Goal: Task Accomplishment & Management: Manage account settings

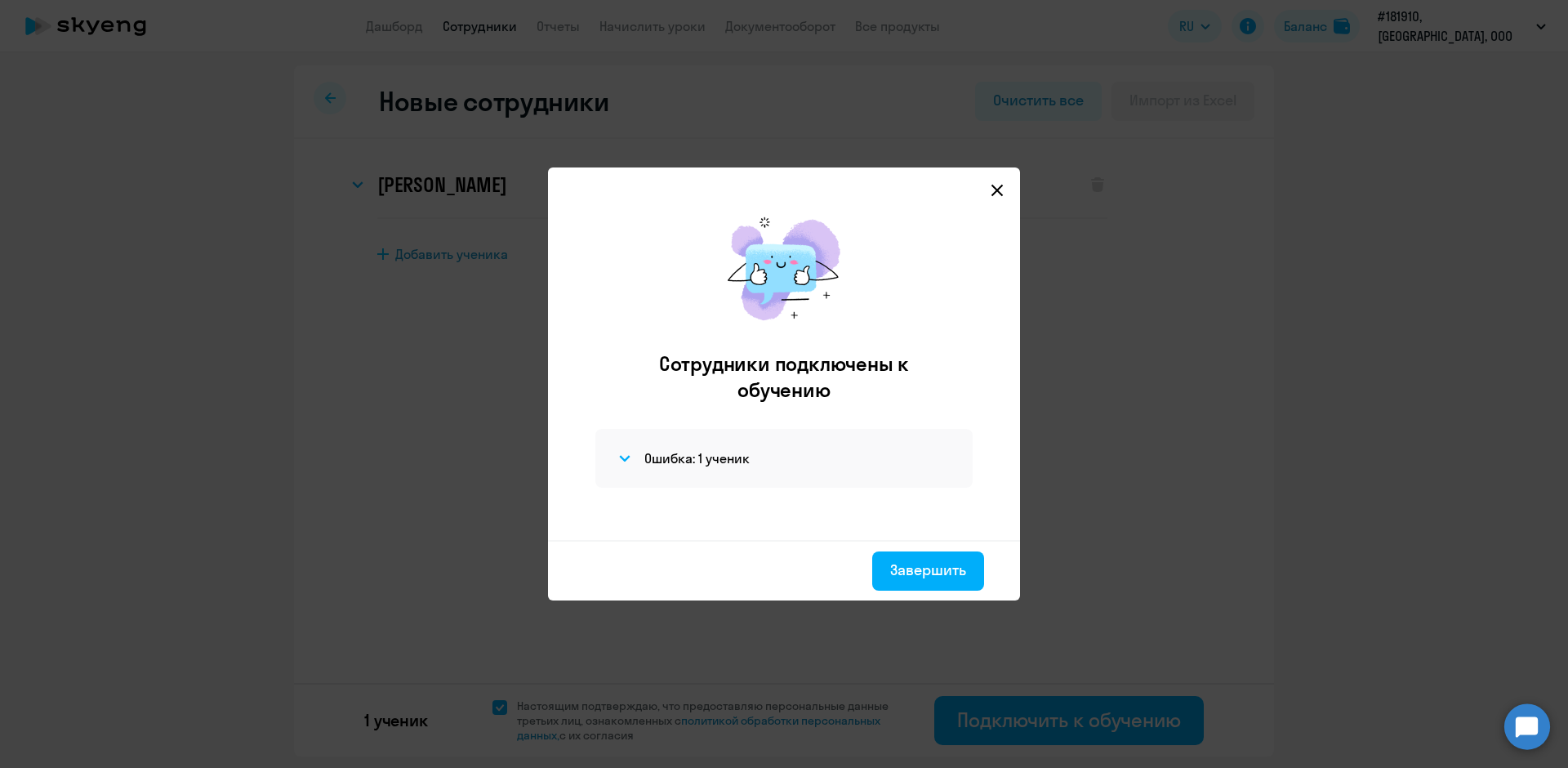
select select "english_adult_not_native_speaker"
select select "3"
click at [1000, 193] on icon at bounding box center [997, 190] width 12 height 12
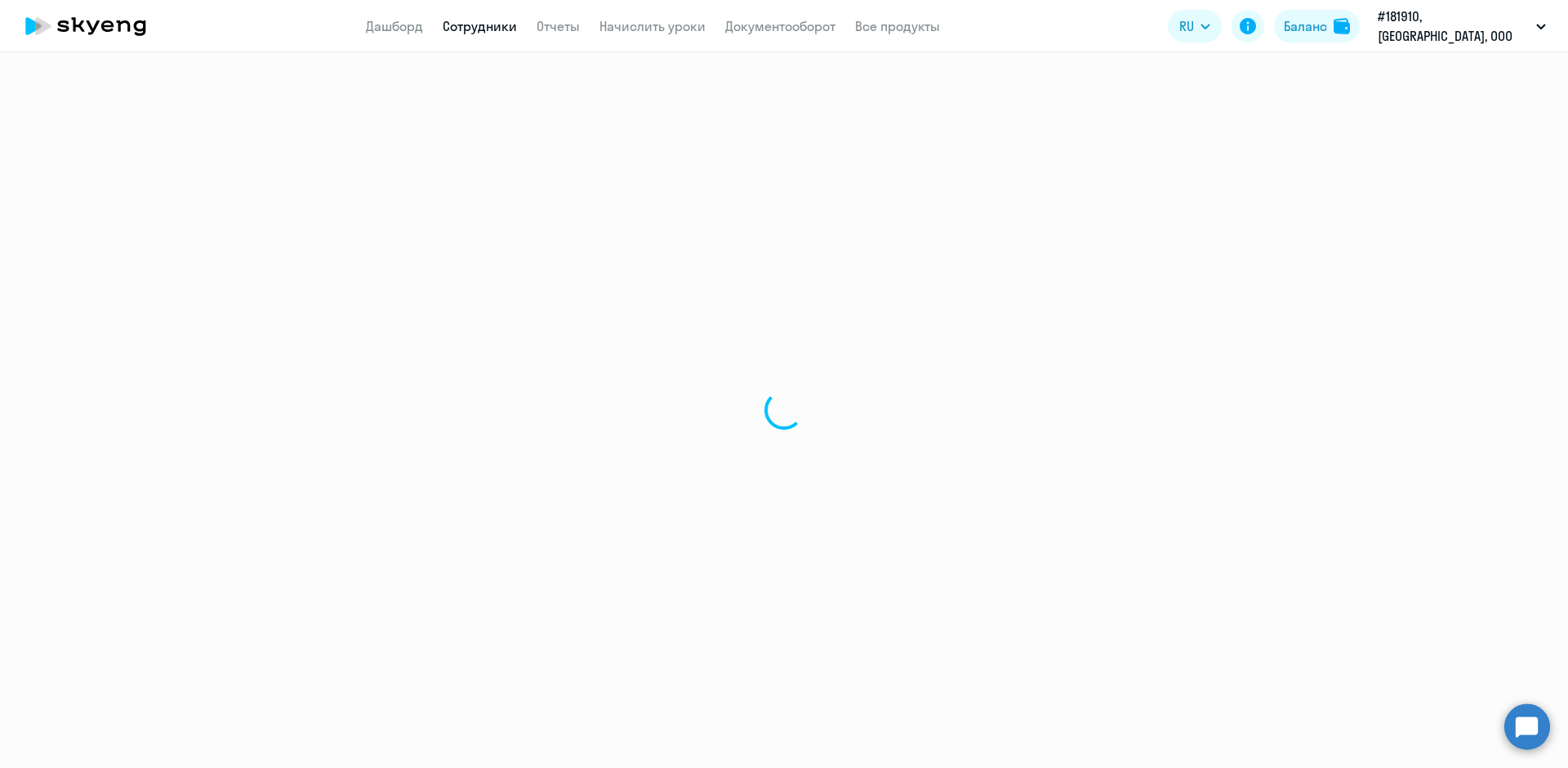
select select "30"
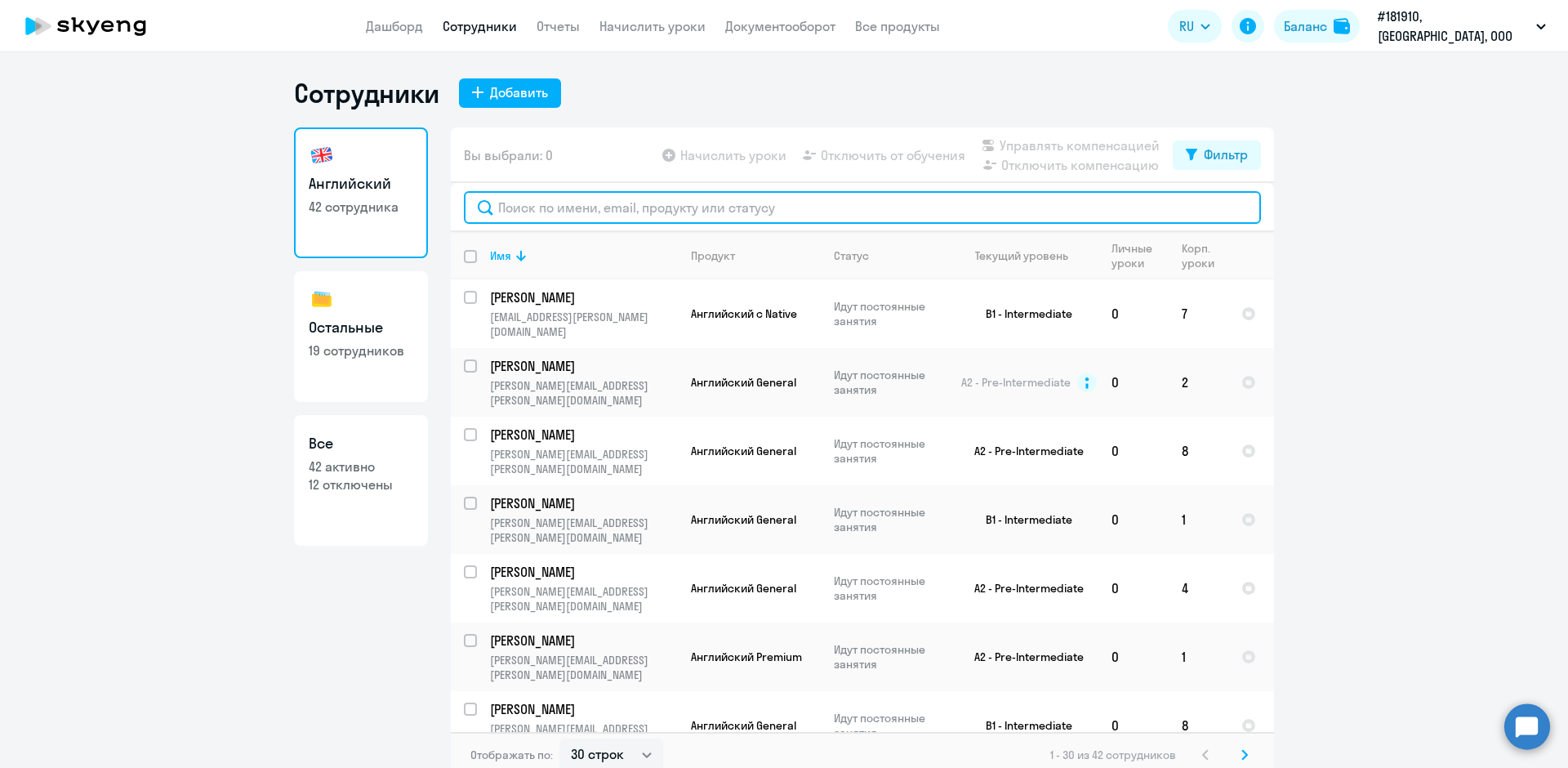
click at [563, 219] on input "text" at bounding box center [862, 207] width 797 height 33
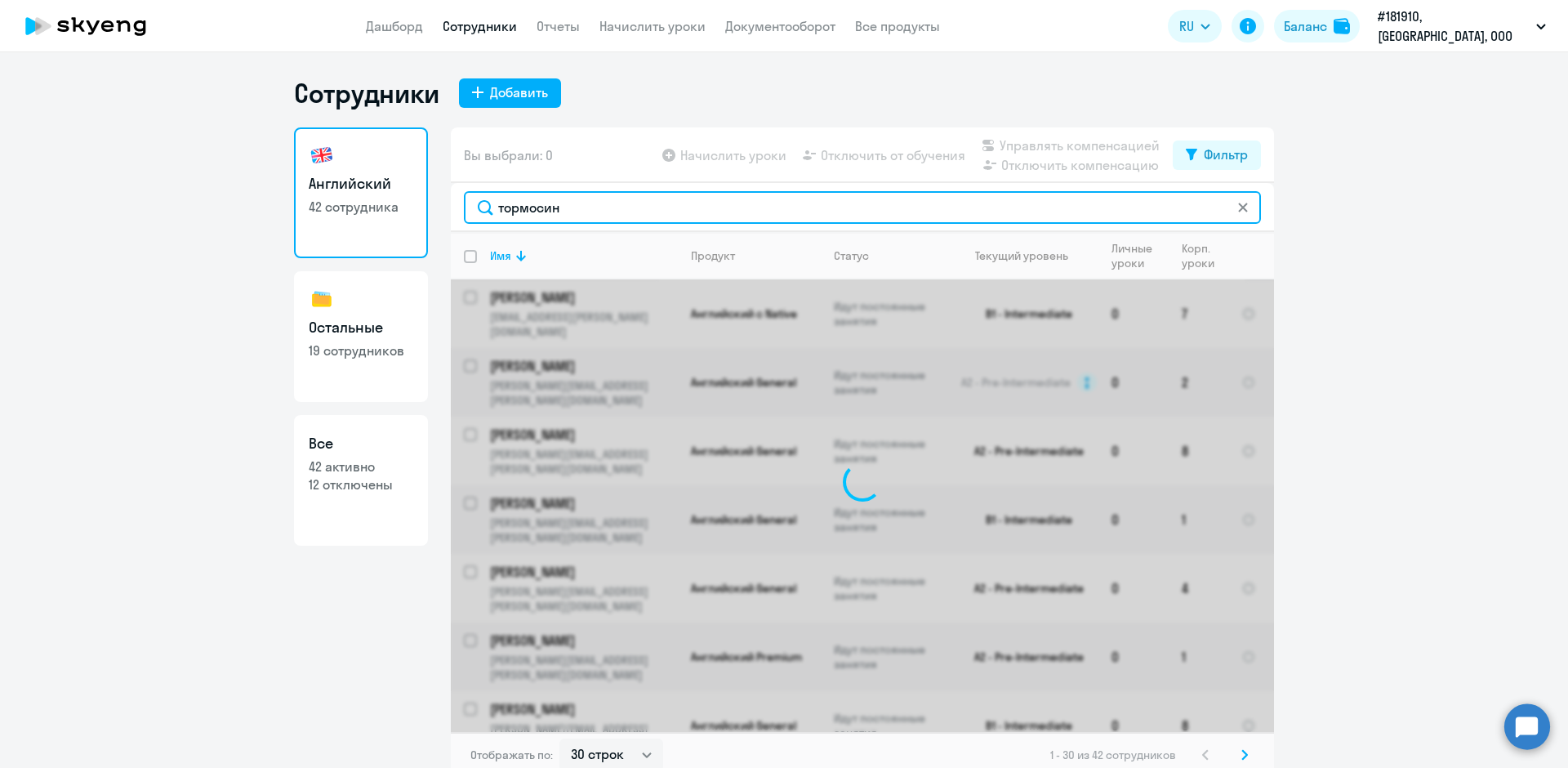
type input "тормосин"
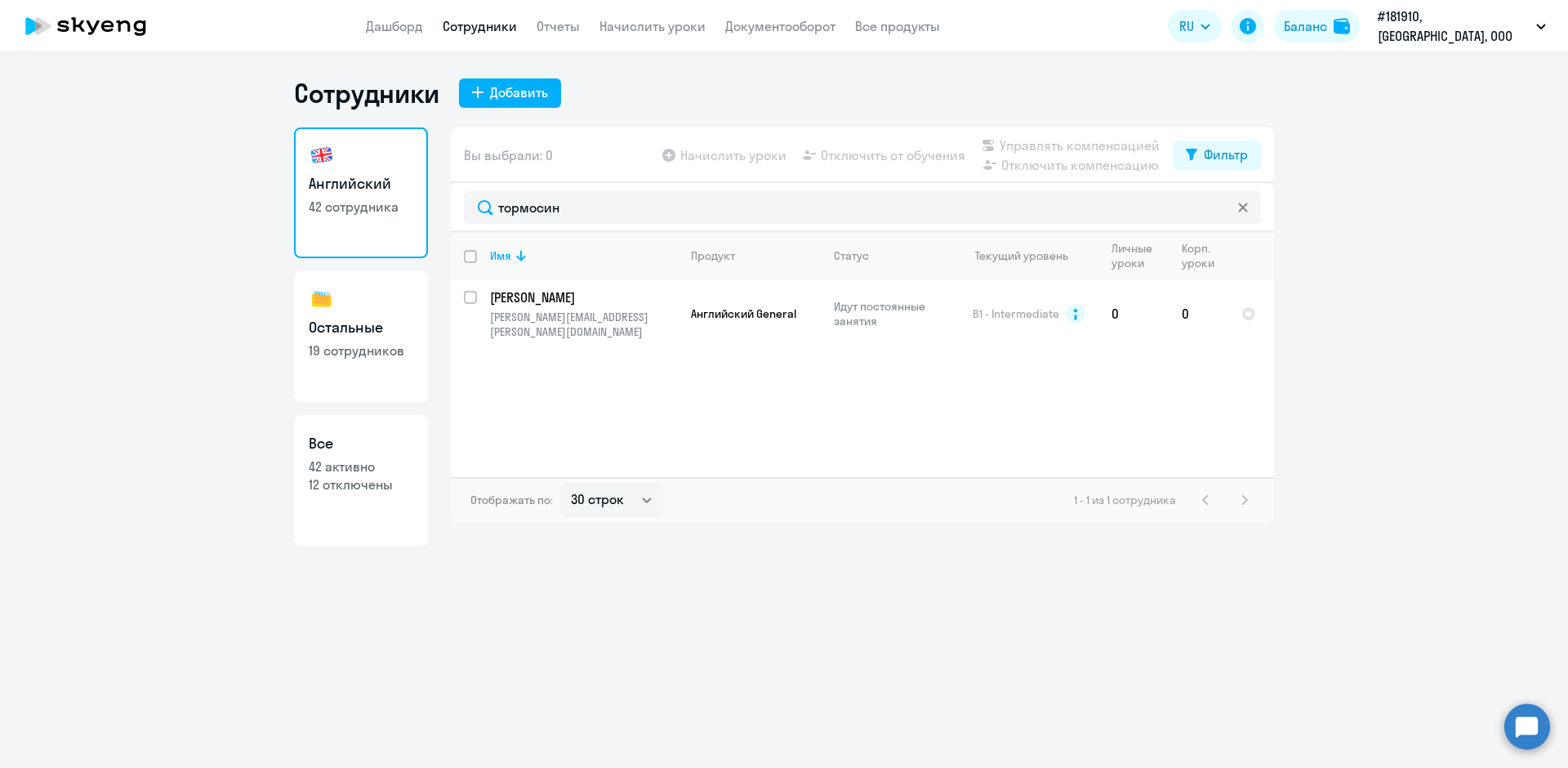
select select "english"
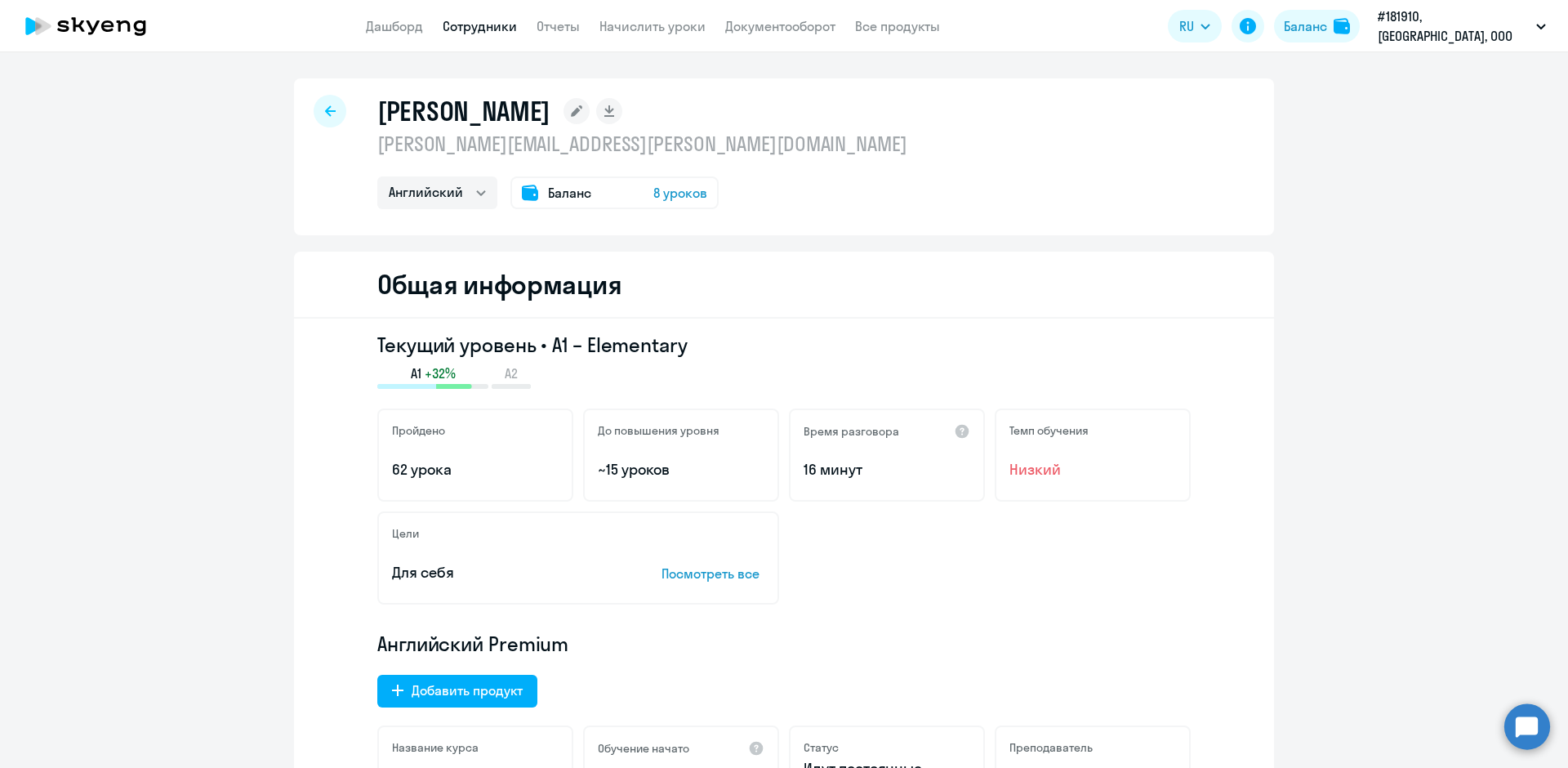
click at [492, 26] on link "Сотрудники" at bounding box center [480, 25] width 74 height 16
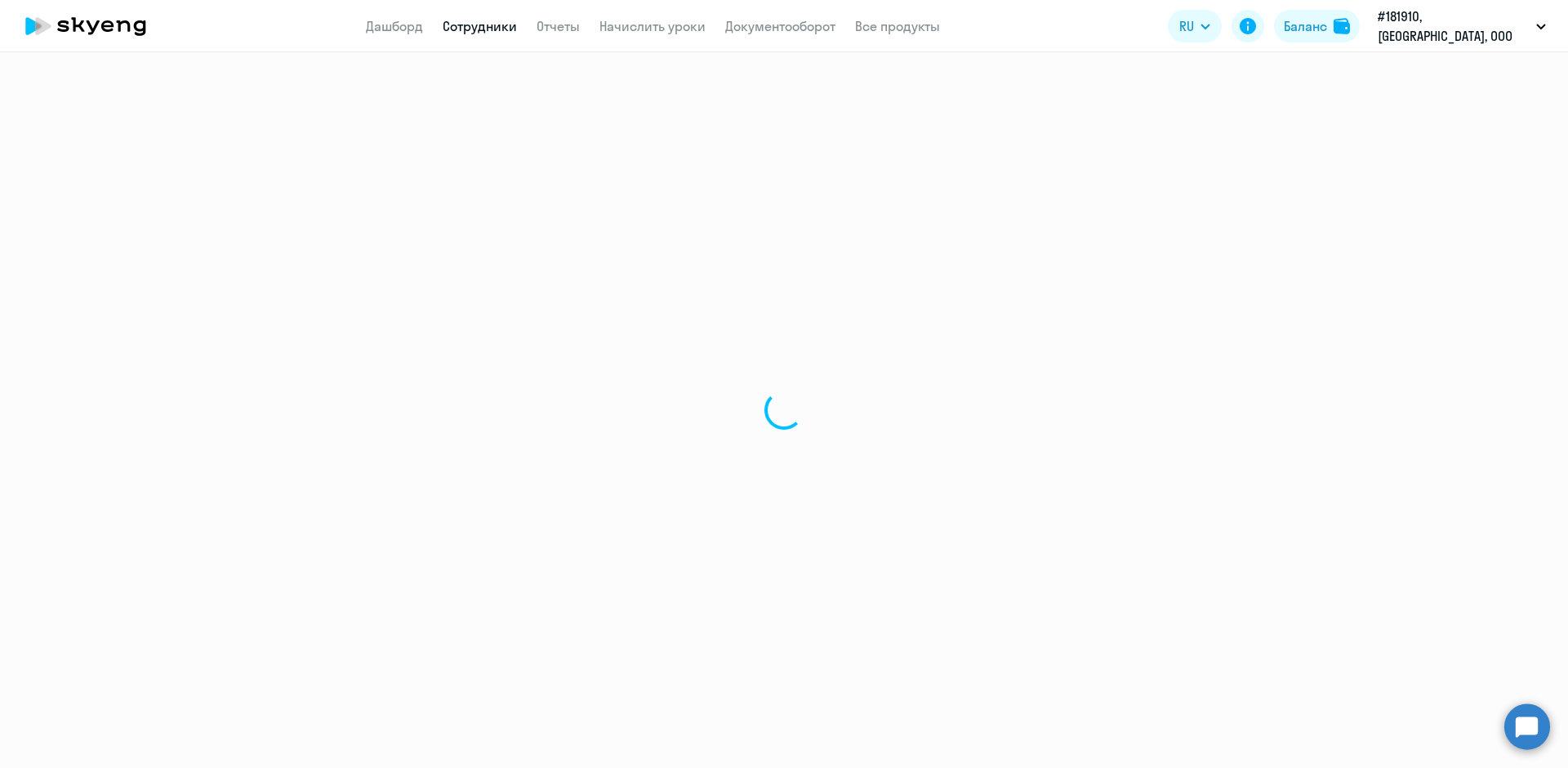
select select "30"
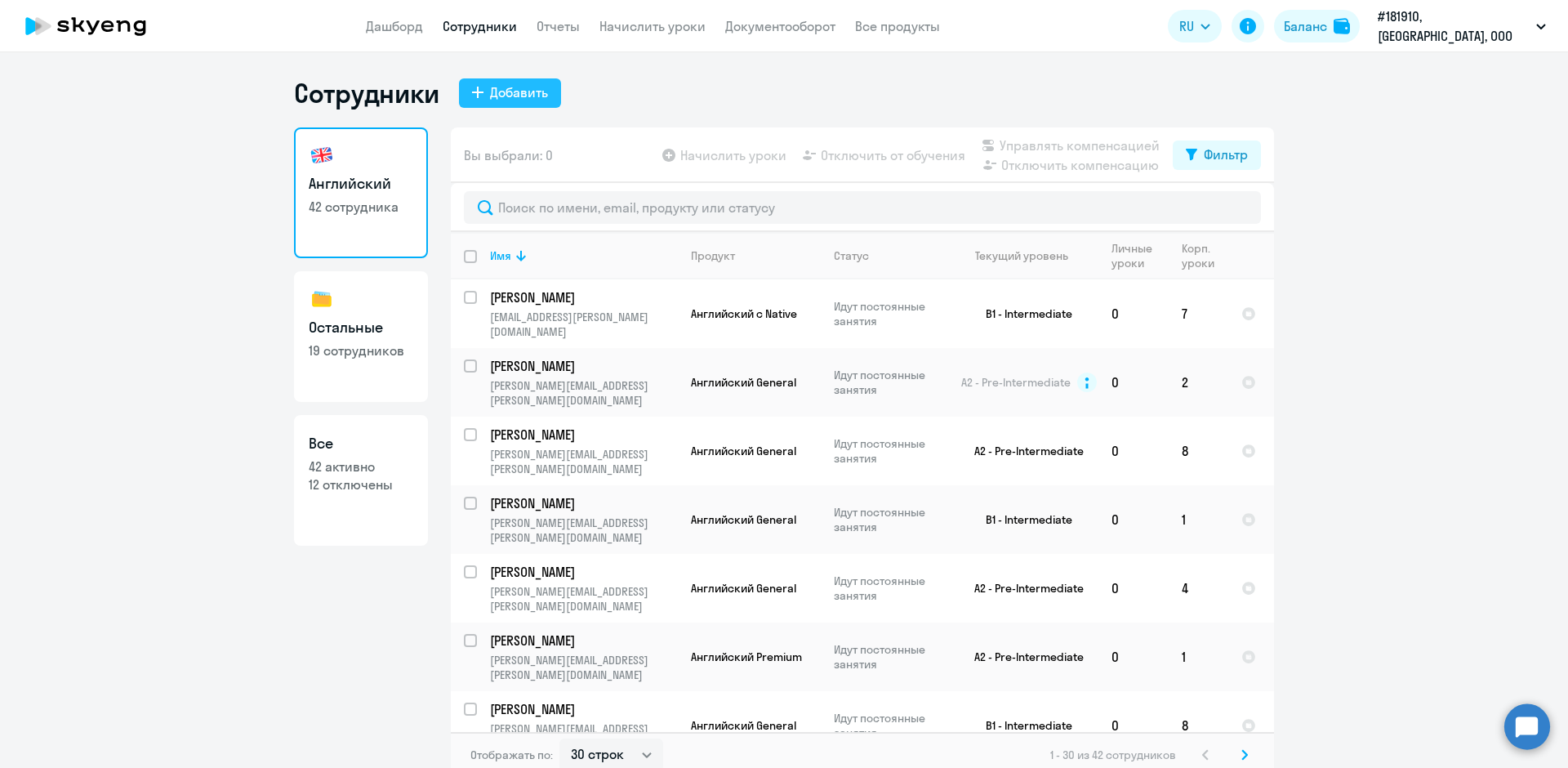
click at [470, 98] on button "Добавить" at bounding box center [509, 93] width 102 height 29
select select "english_adult_not_native_speaker"
select select "3"
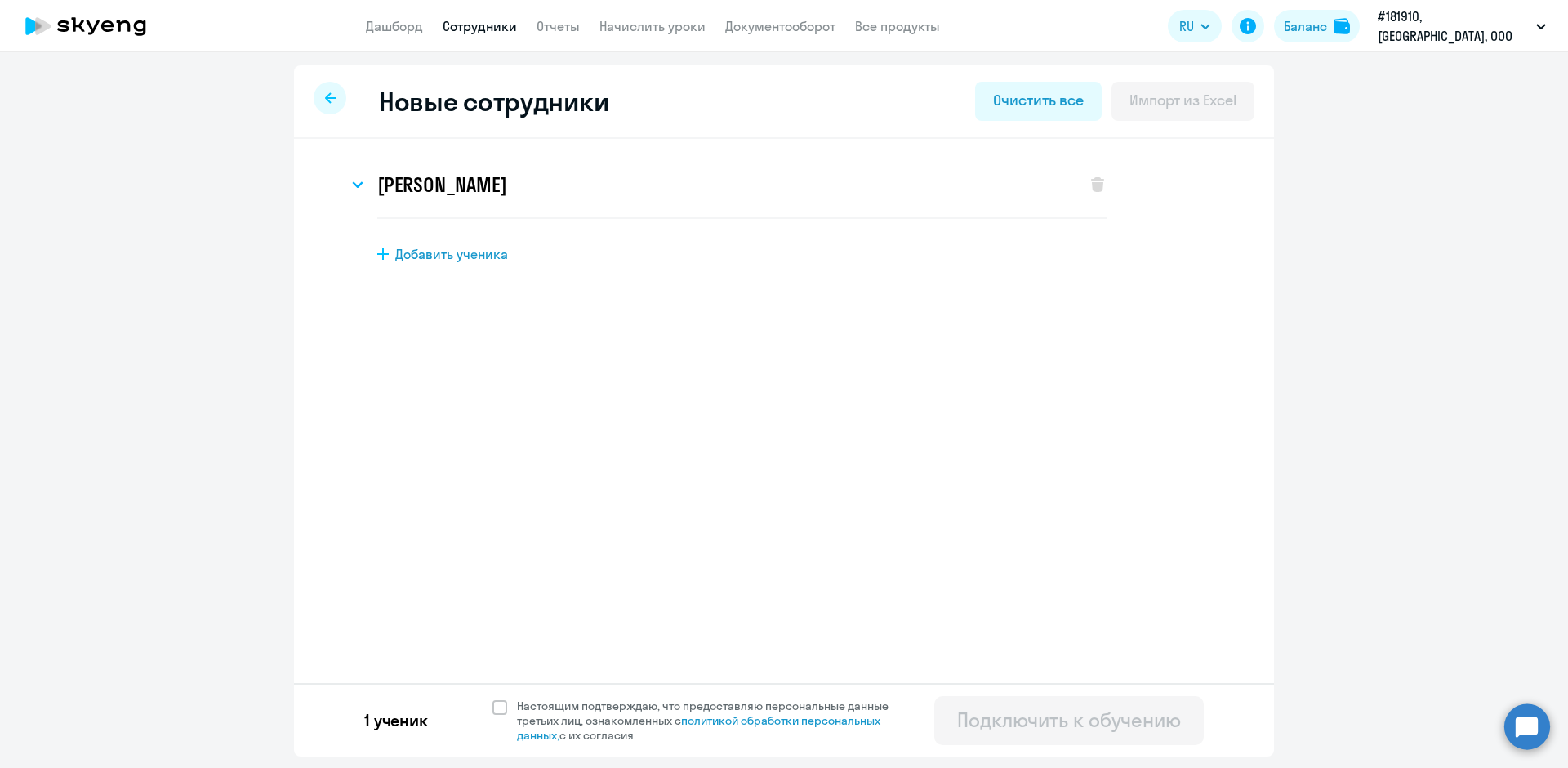
click at [385, 253] on icon at bounding box center [383, 254] width 12 height 12
select select "english_adult_not_native_speaker"
select select "3"
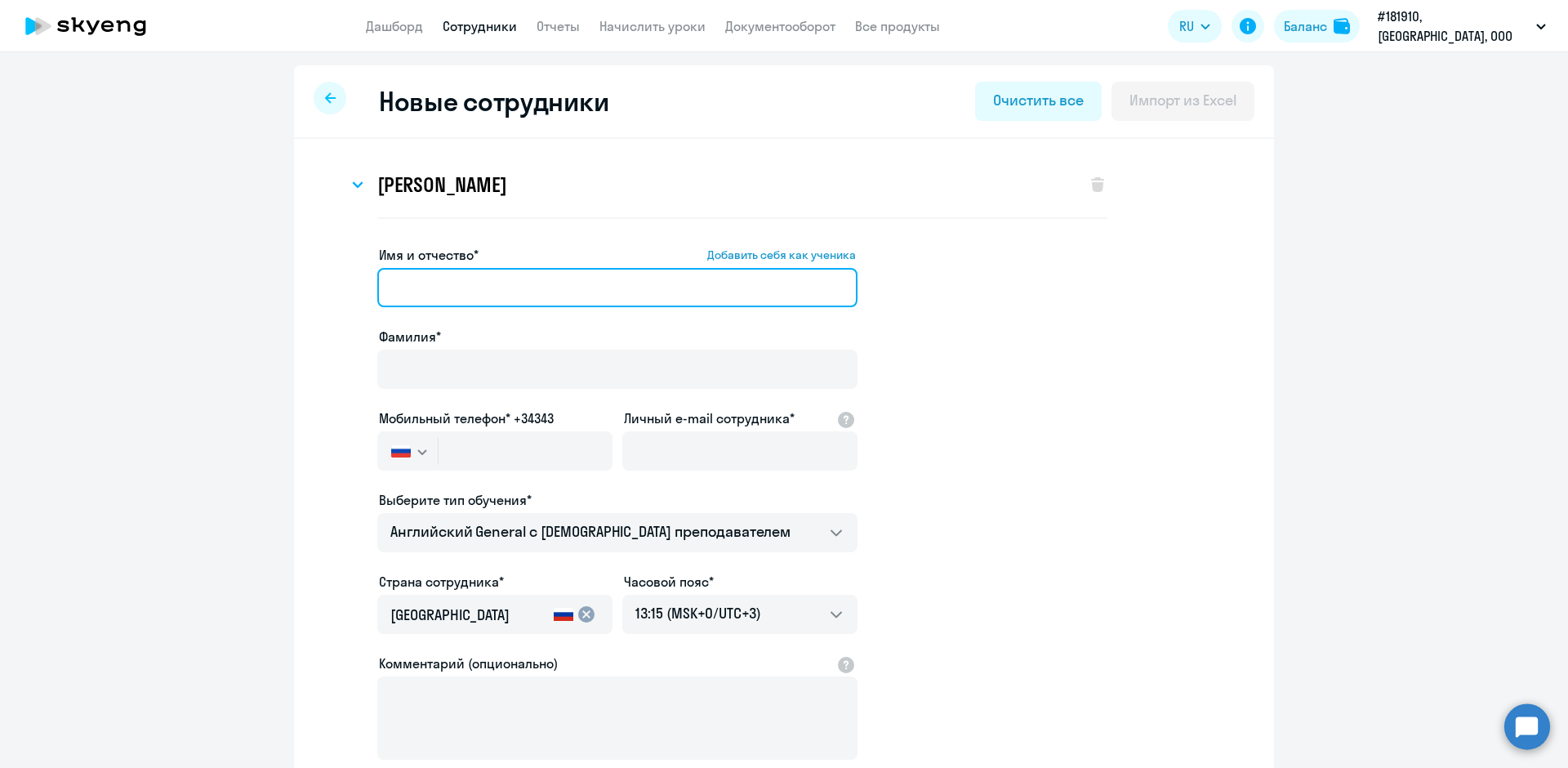
click at [392, 282] on input "Имя и отчество* Добавить себя как ученика" at bounding box center [617, 287] width 480 height 40
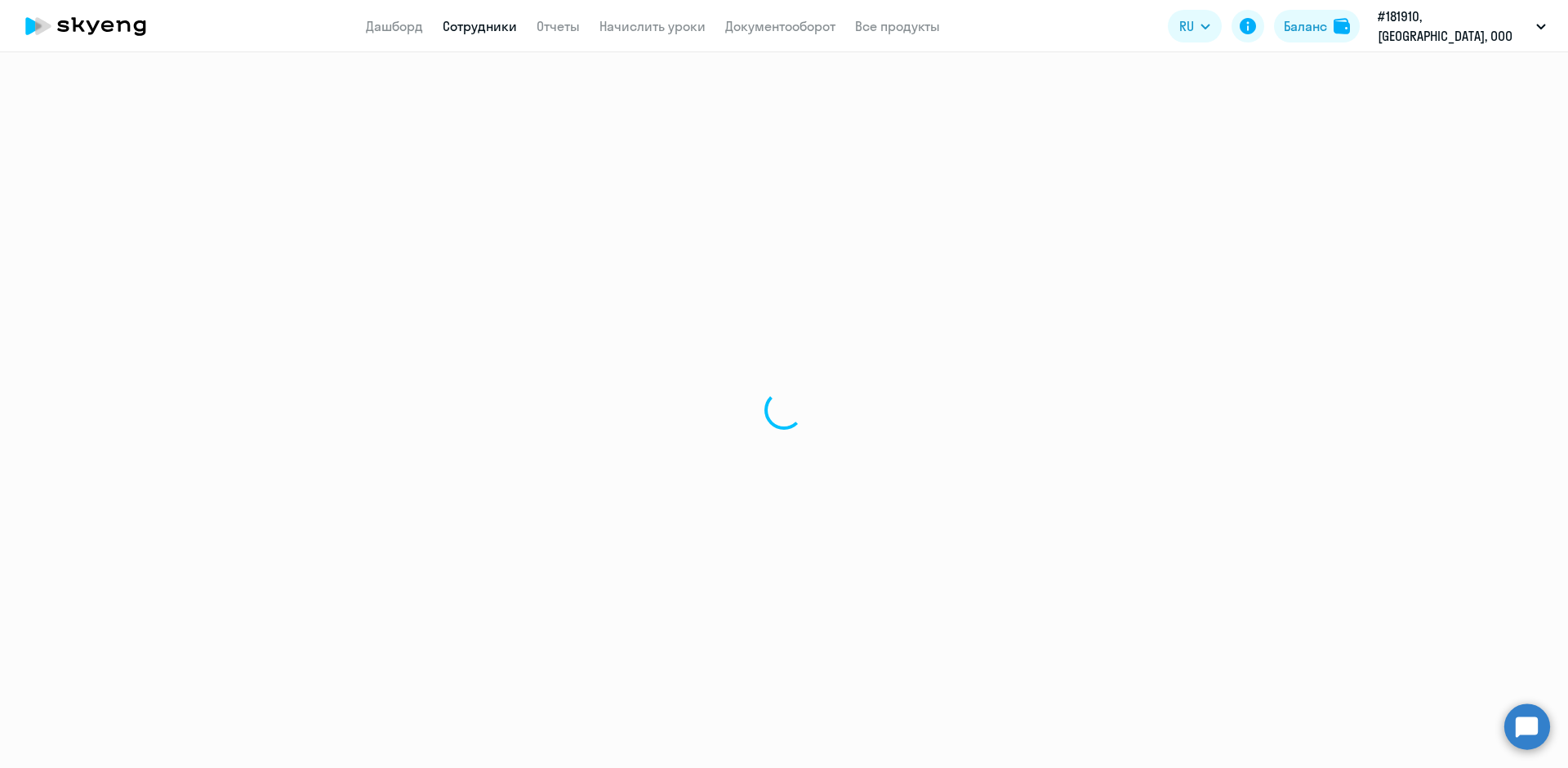
select select "30"
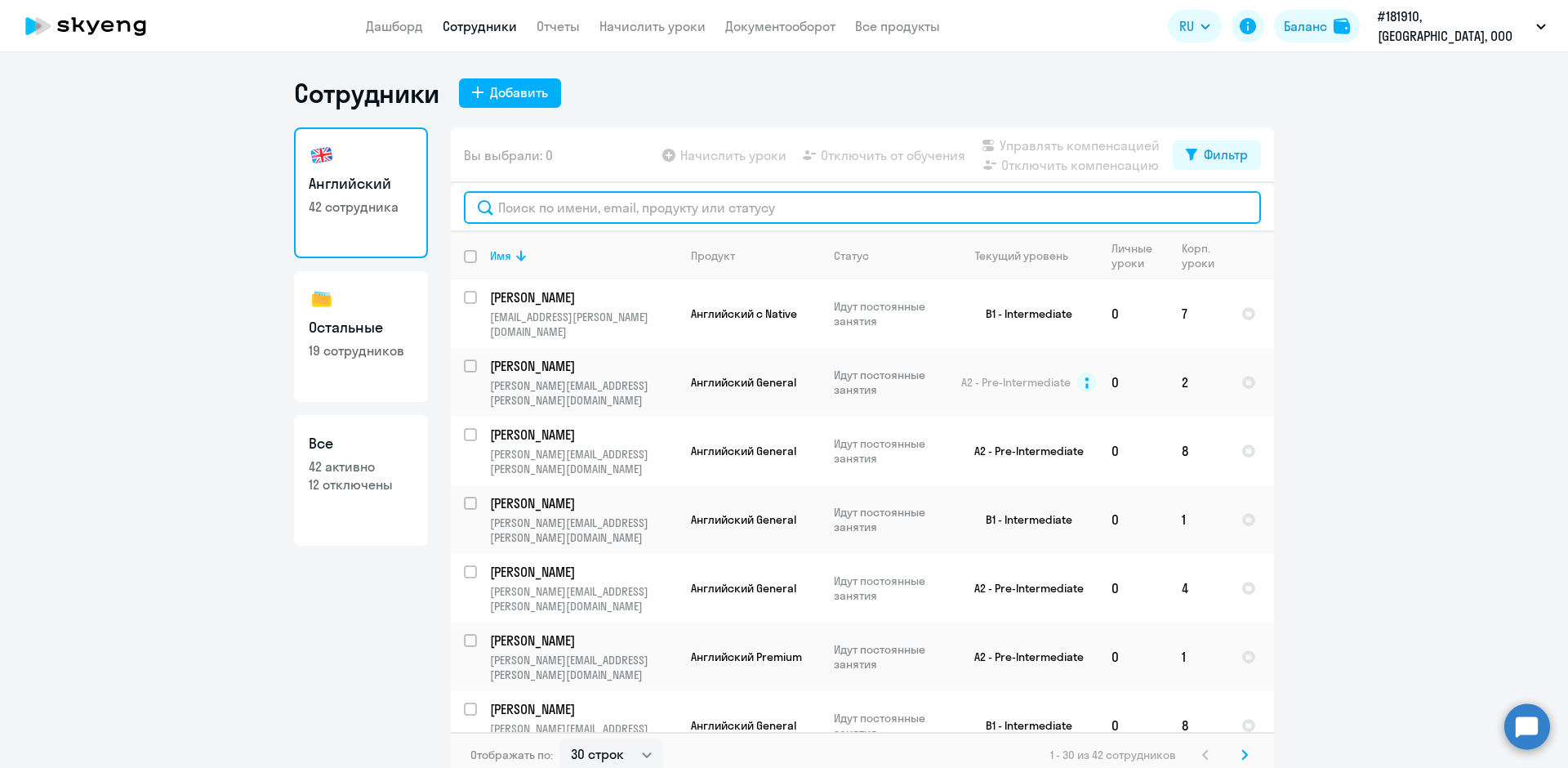
click at [595, 202] on input "text" at bounding box center [862, 207] width 797 height 33
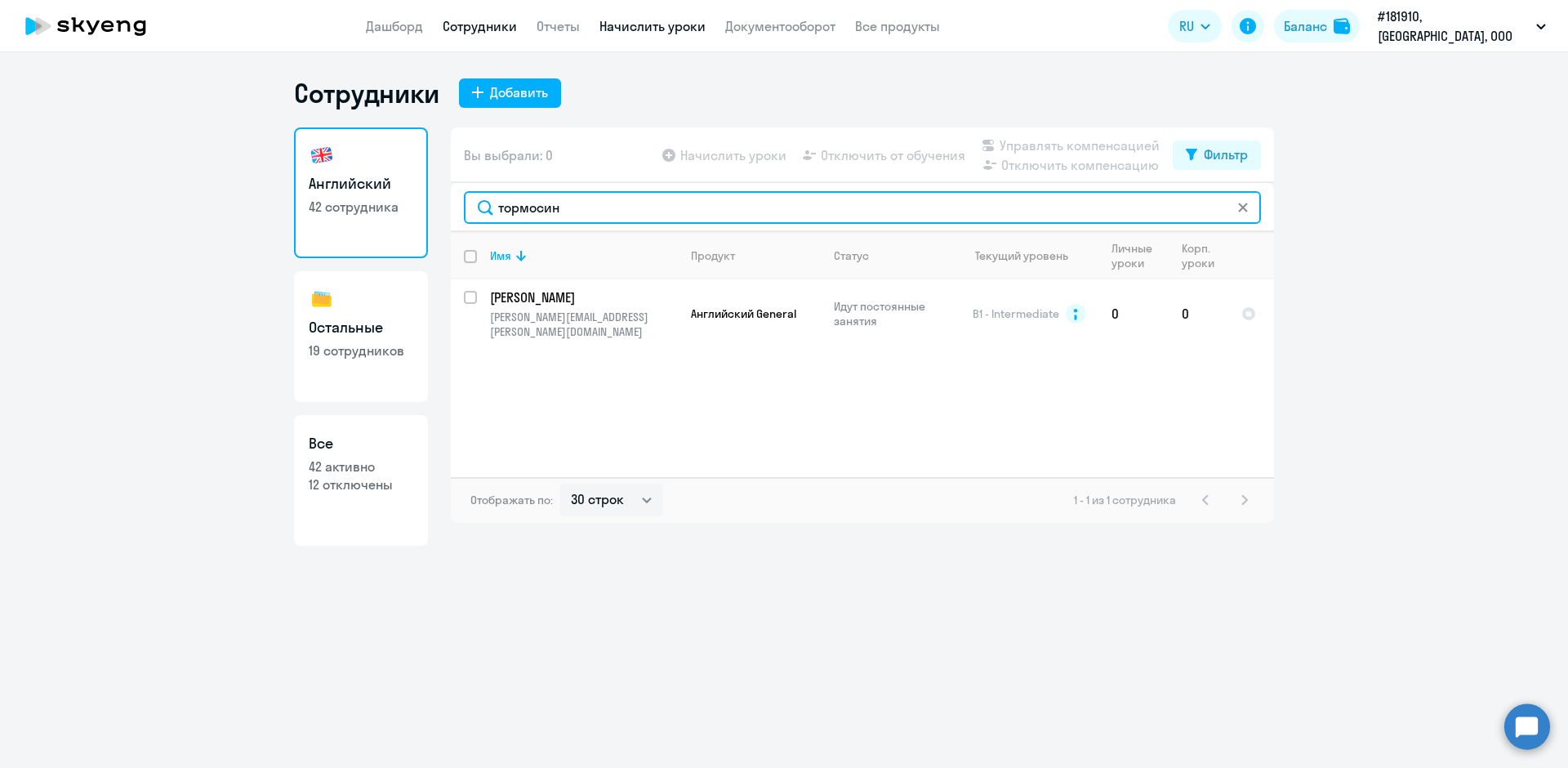
type input "тормосин"
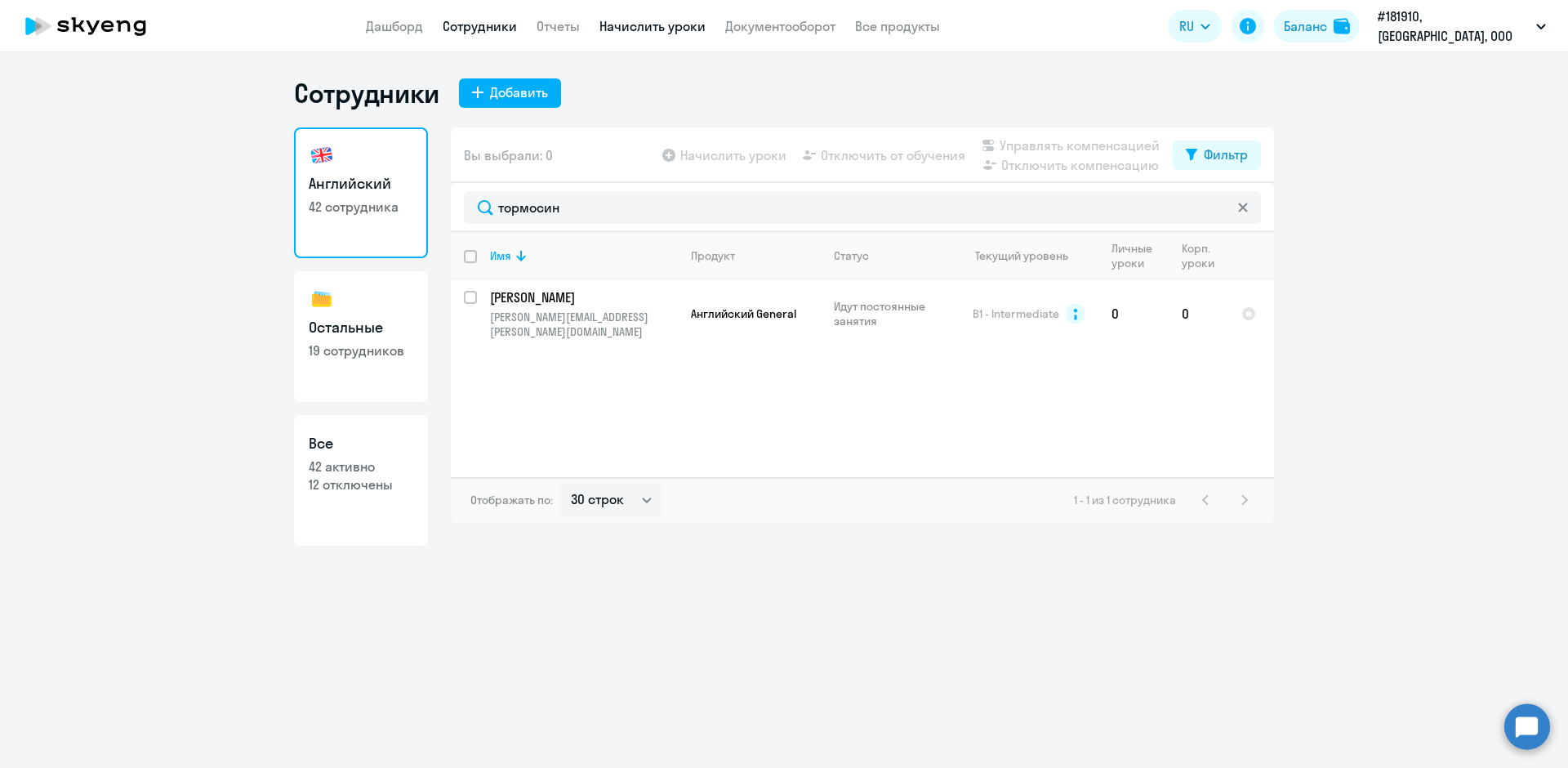
click at [647, 29] on link "Начислить уроки" at bounding box center [653, 25] width 106 height 16
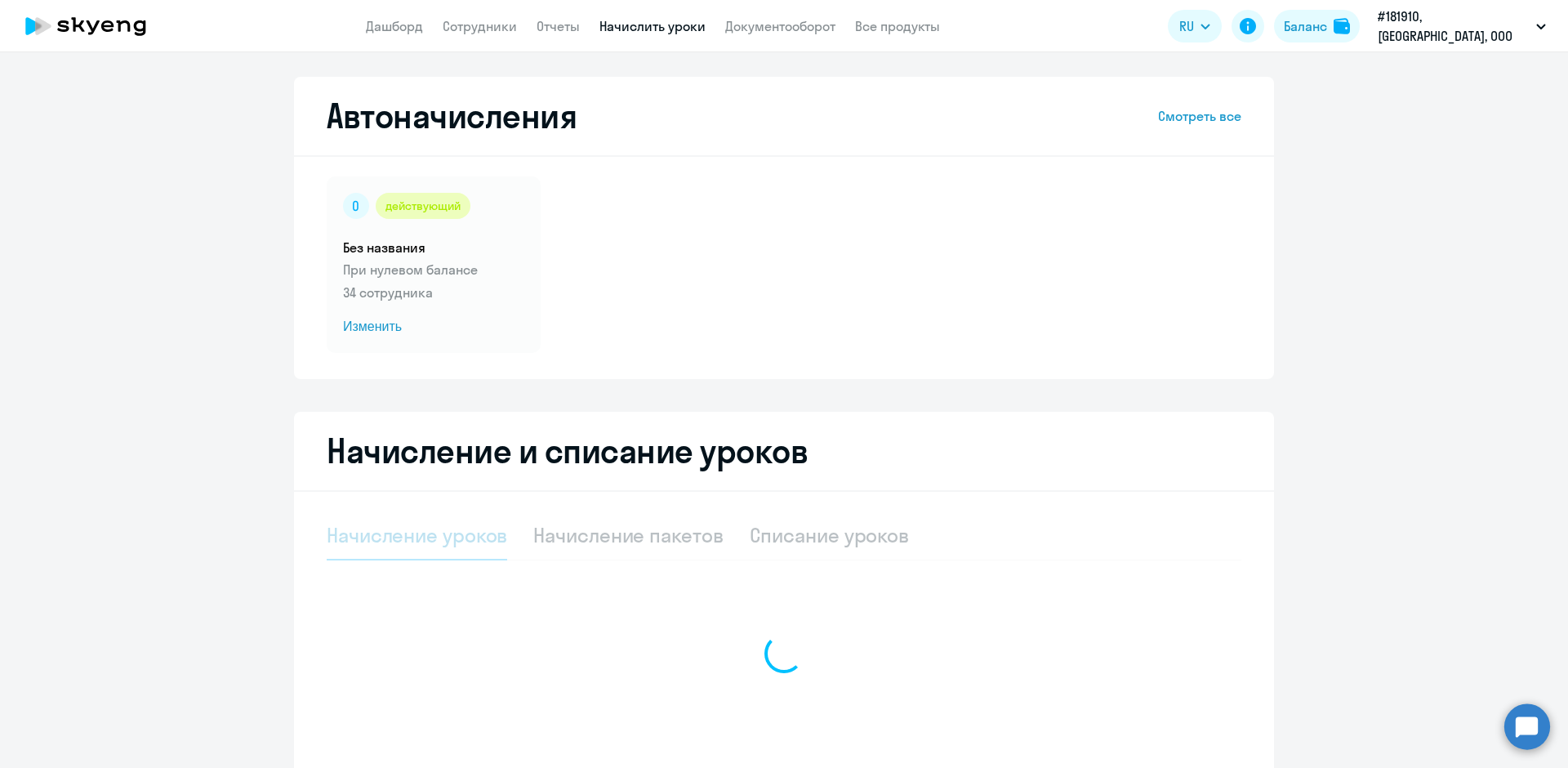
select select "10"
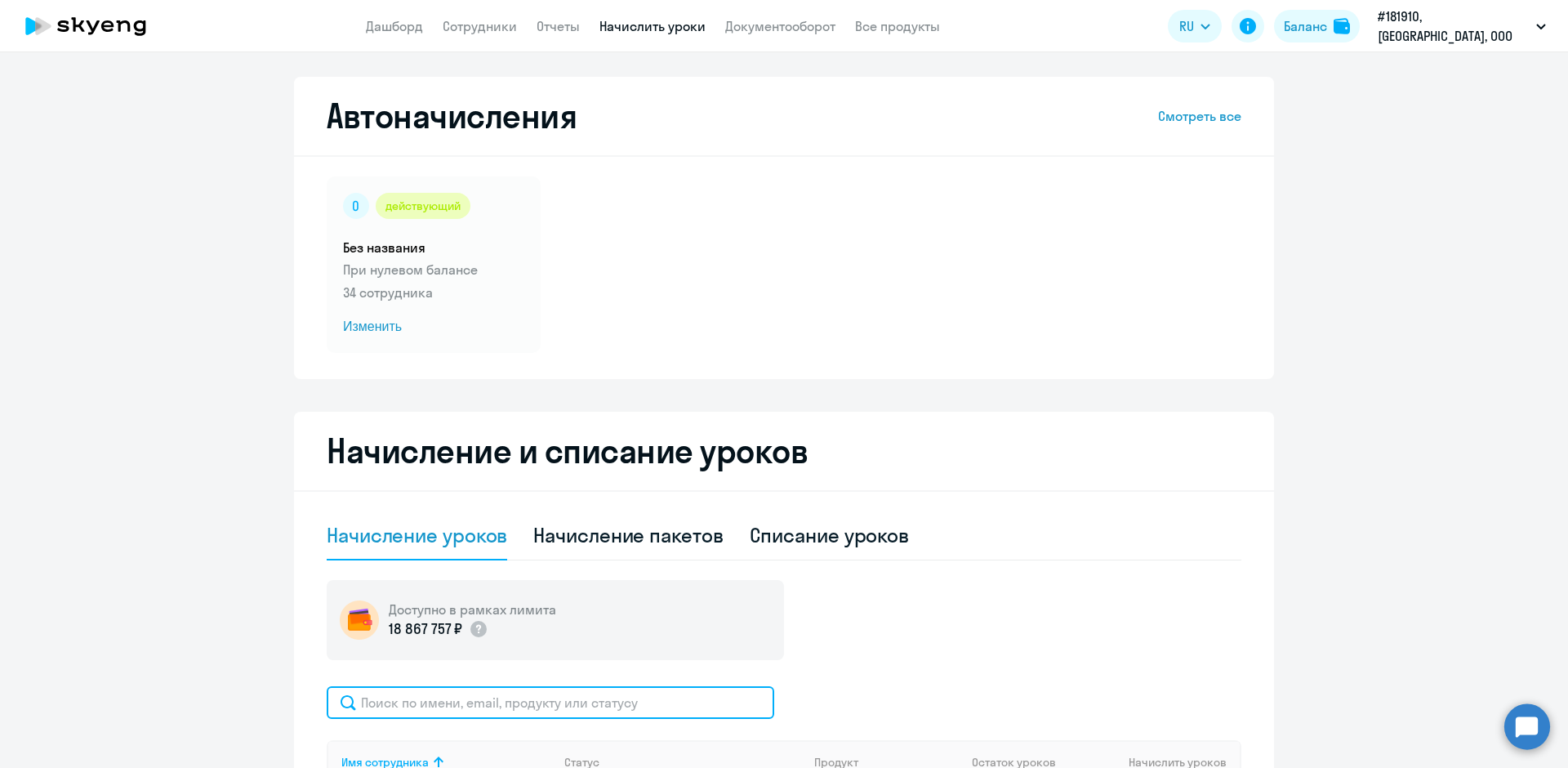
click at [456, 698] on input "text" at bounding box center [550, 702] width 447 height 33
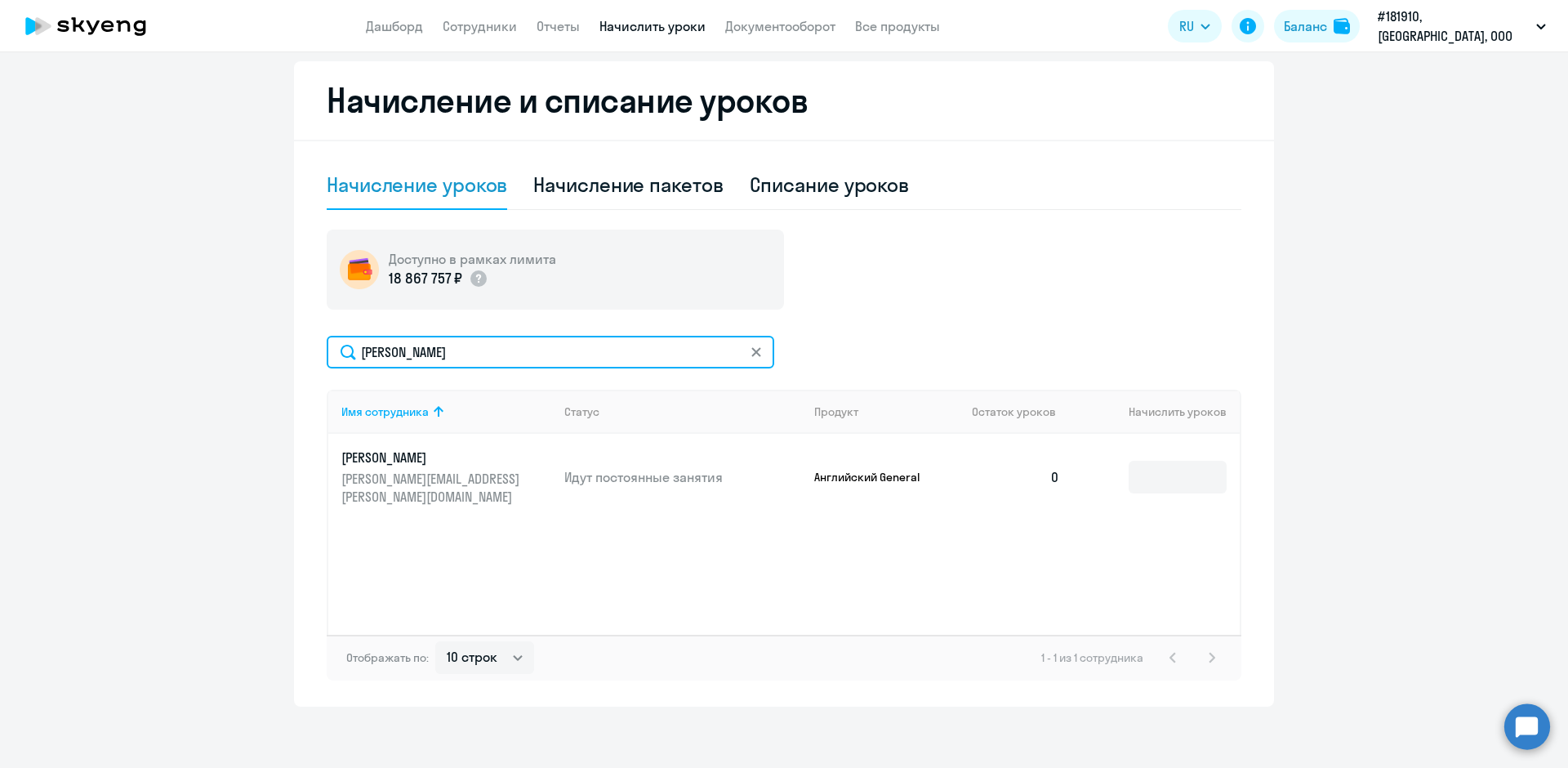
scroll to position [355, 0]
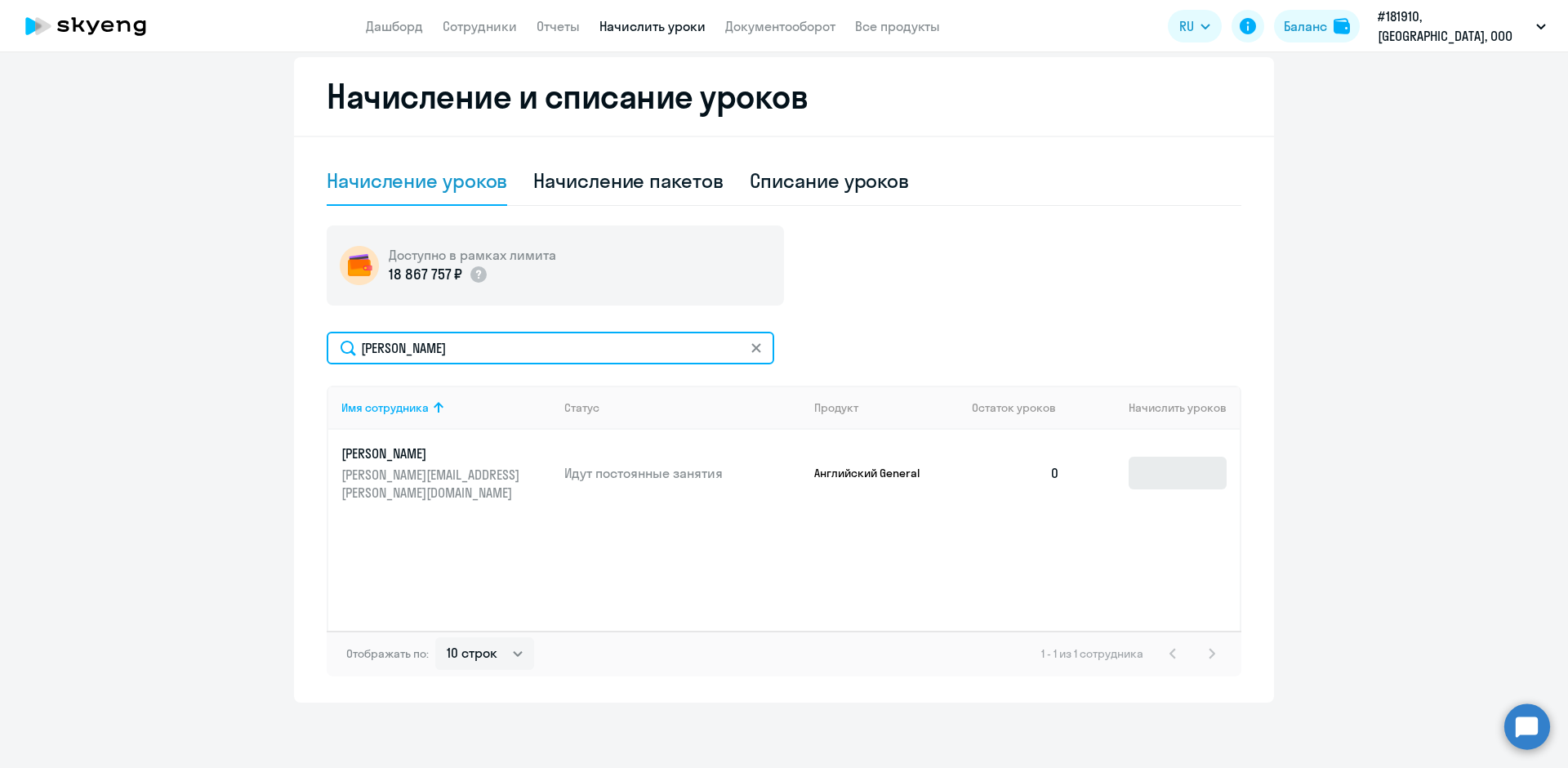
type input "[PERSON_NAME]"
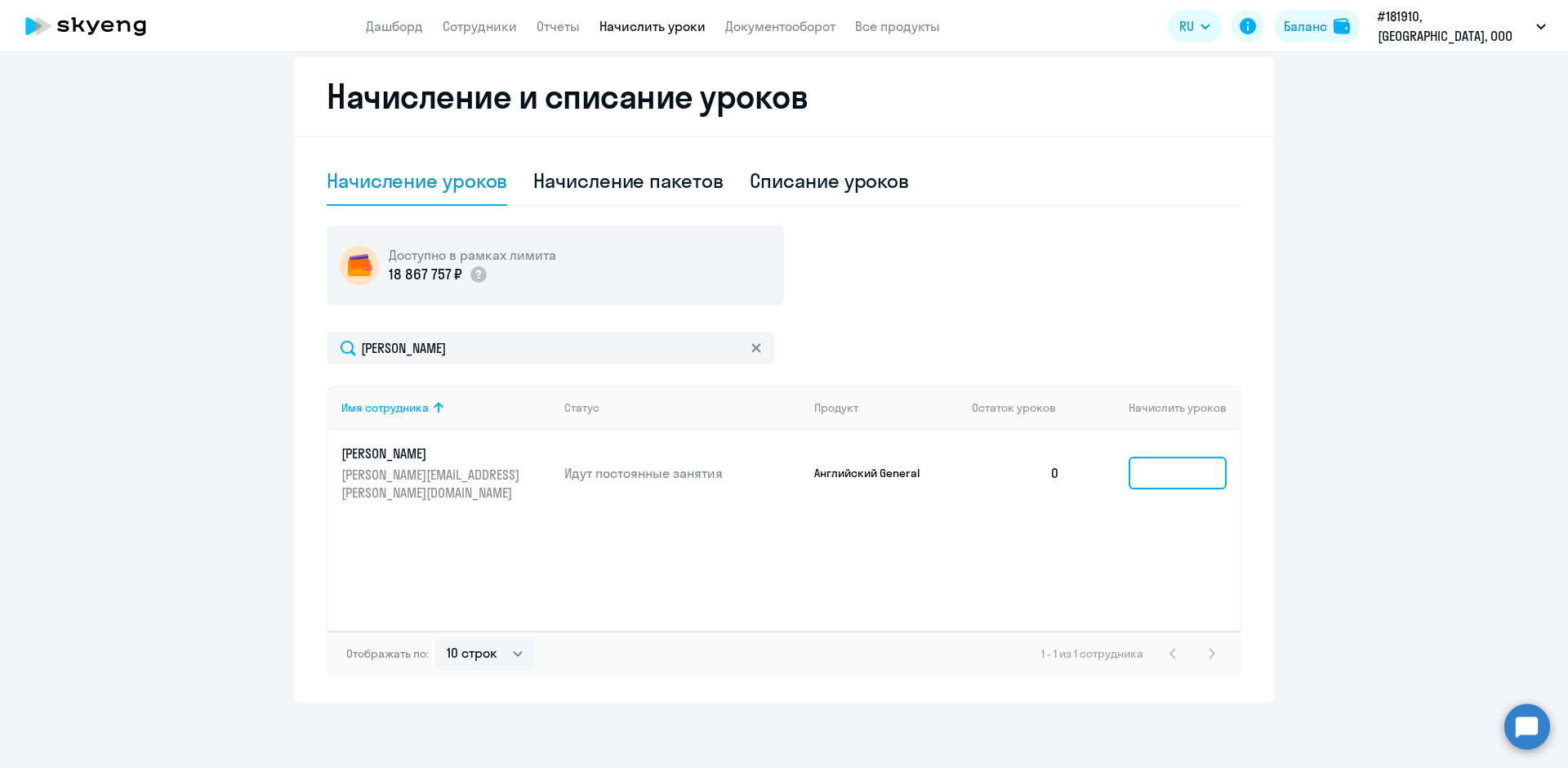
click at [1168, 465] on input at bounding box center [1177, 472] width 98 height 33
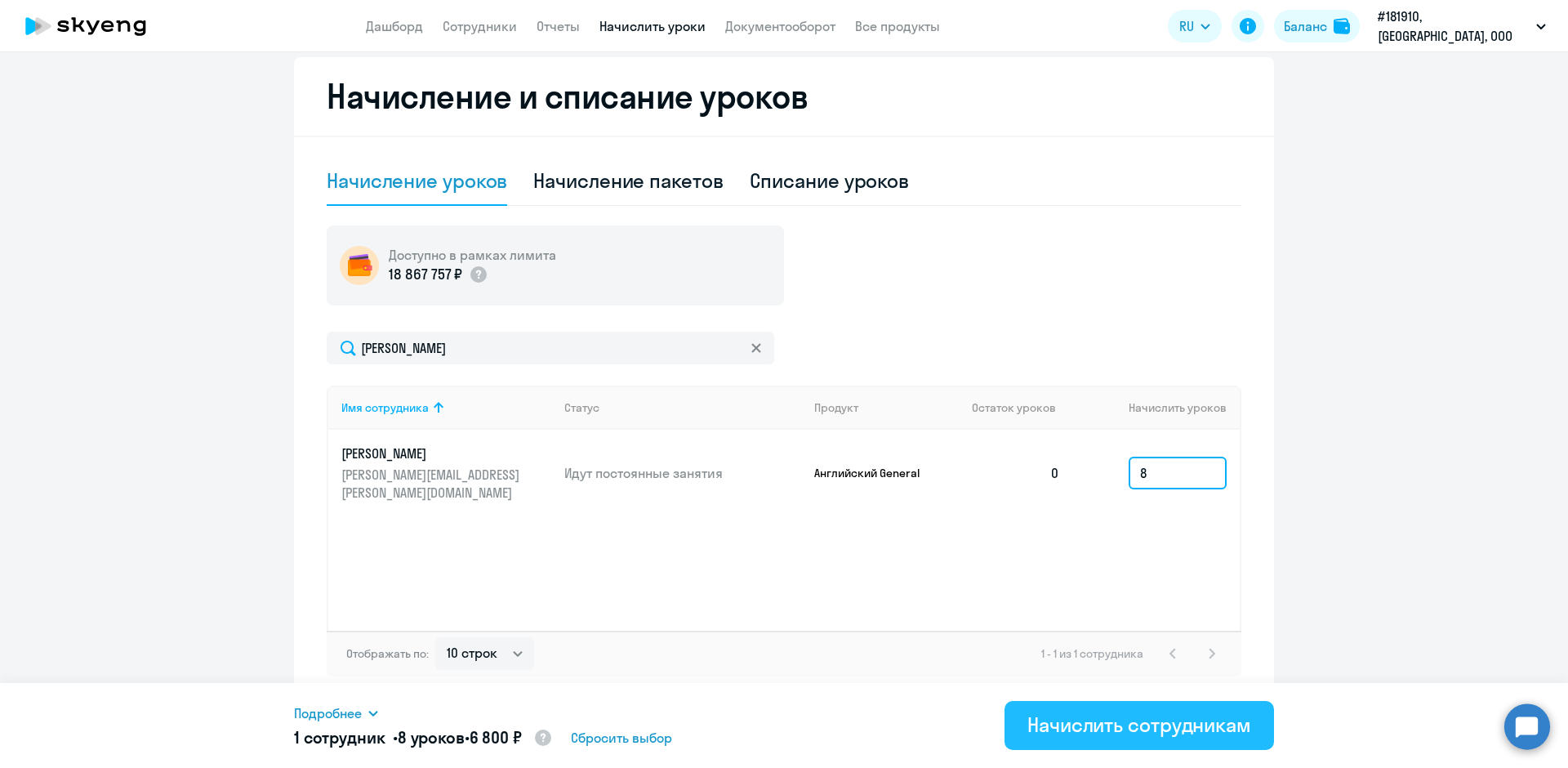
type input "8"
click at [1063, 733] on div "Начислить сотрудникам" at bounding box center [1139, 724] width 224 height 26
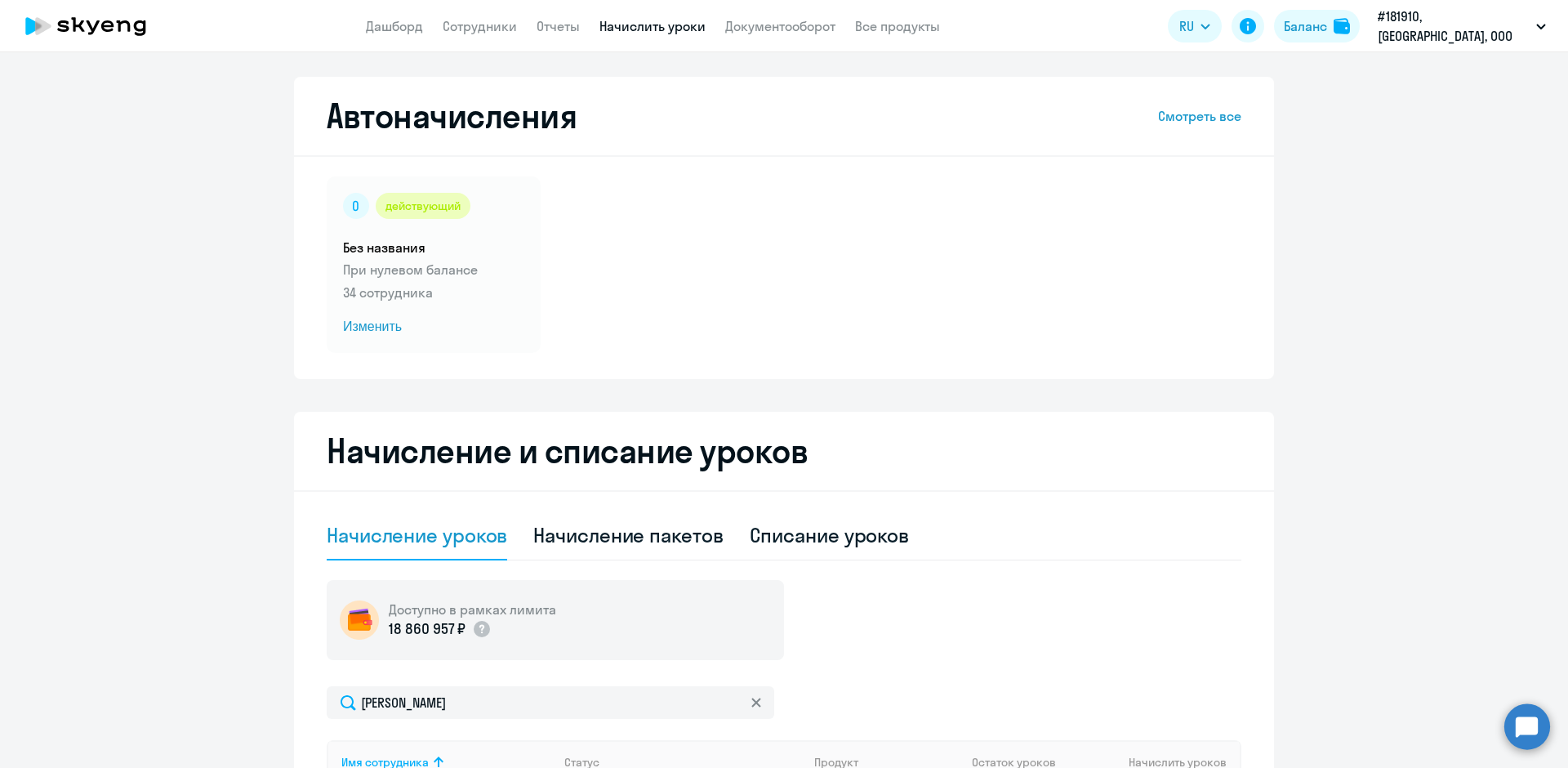
select select "30"
